Goal: Information Seeking & Learning: Learn about a topic

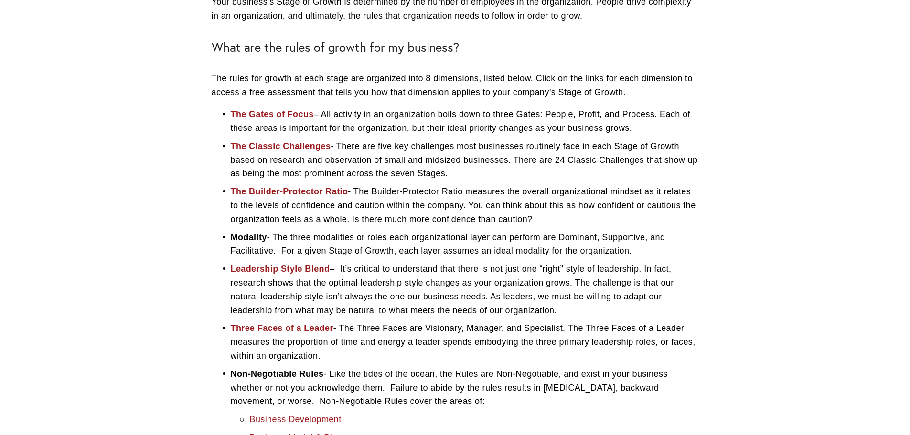
scroll to position [1719, 0]
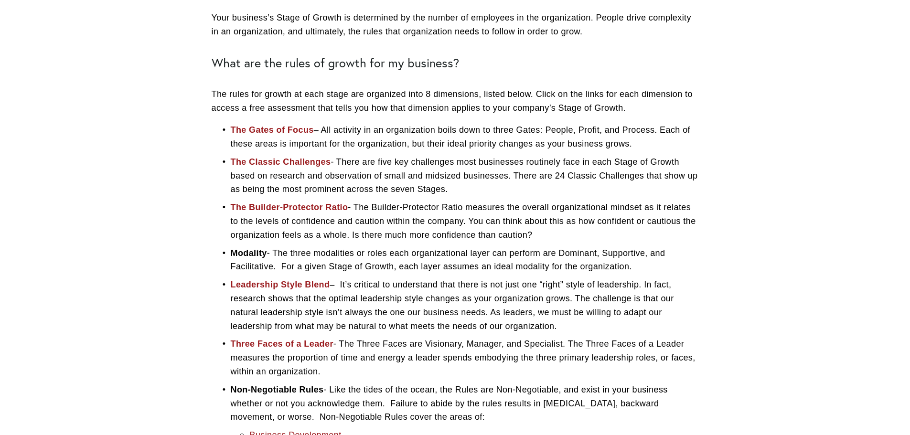
click at [290, 135] on p "The Gates of Focus – All activity in an organization boils down to three Gates:…" at bounding box center [465, 137] width 468 height 28
click at [292, 131] on strong "The Gates of Focus" at bounding box center [272, 130] width 83 height 10
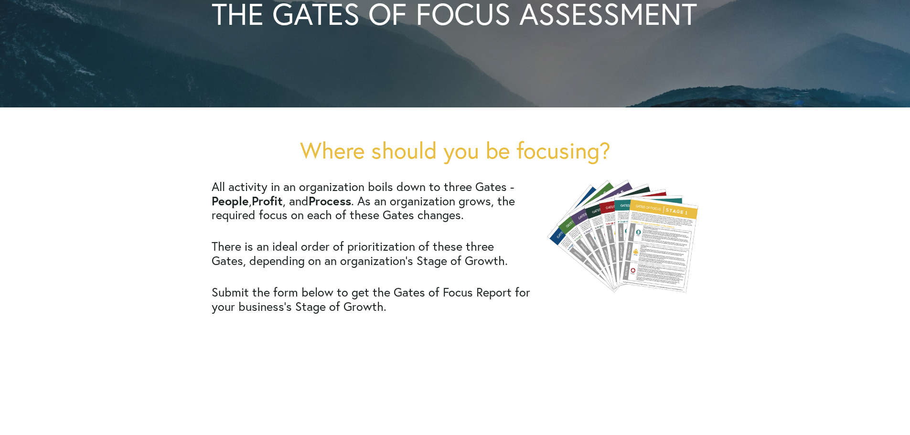
scroll to position [182, 0]
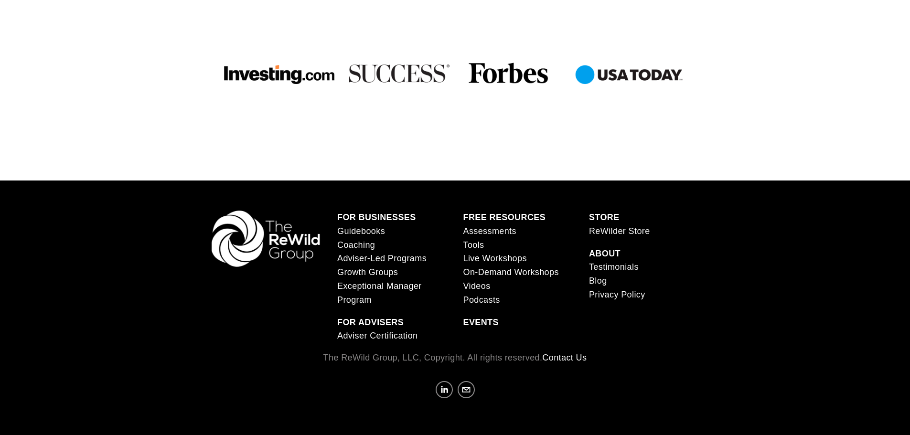
scroll to position [824, 0]
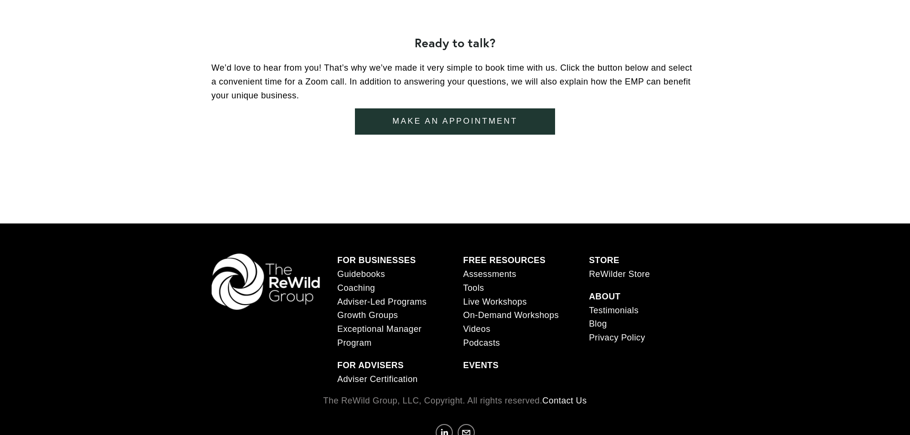
scroll to position [573, 0]
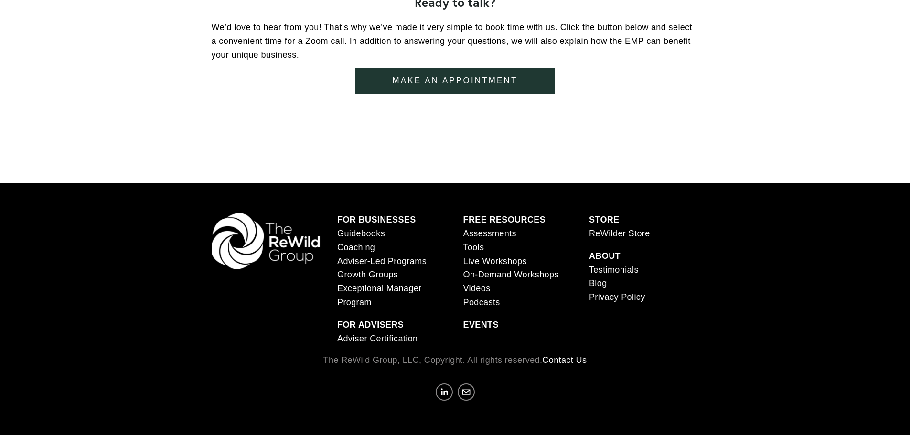
click at [365, 236] on link "Guidebooks" at bounding box center [361, 234] width 48 height 14
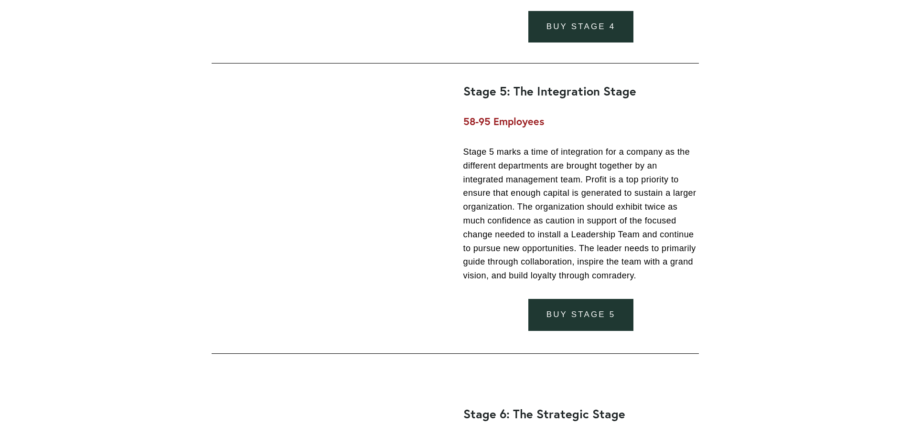
scroll to position [2865, 0]
